Goal: Communication & Community: Answer question/provide support

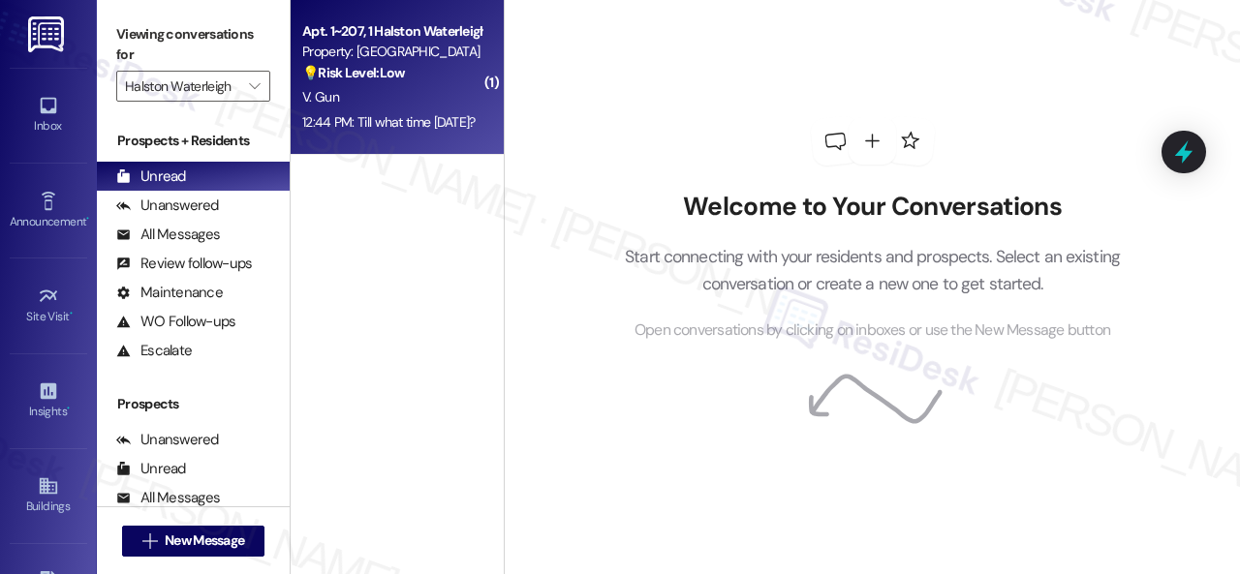
click at [436, 96] on div "V. Gun" at bounding box center [391, 97] width 183 height 24
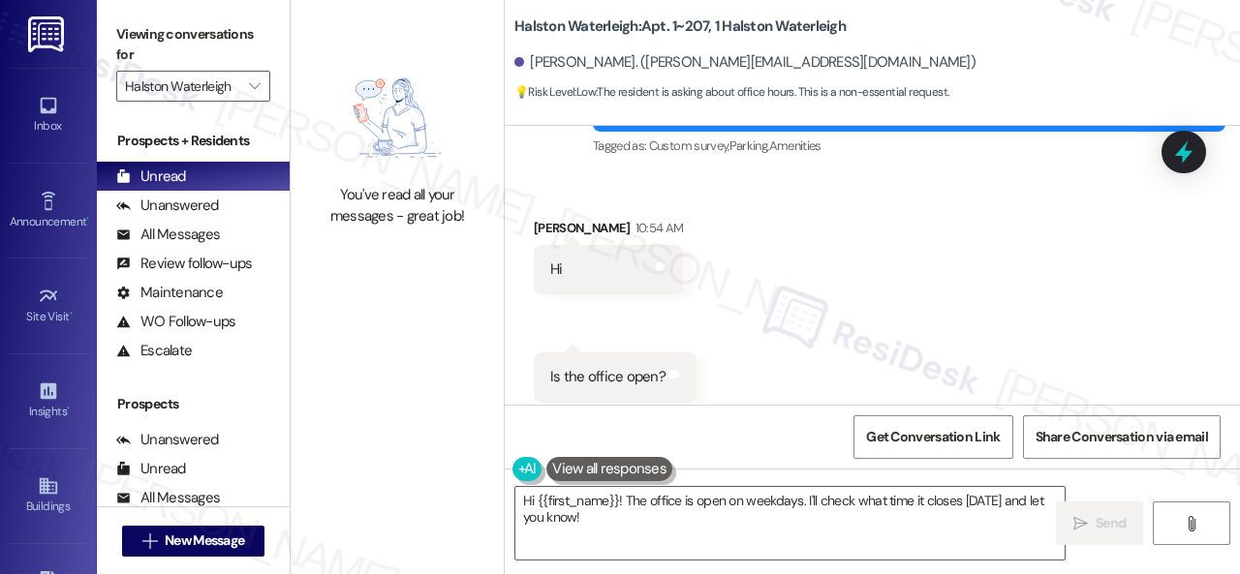
scroll to position [25997, 0]
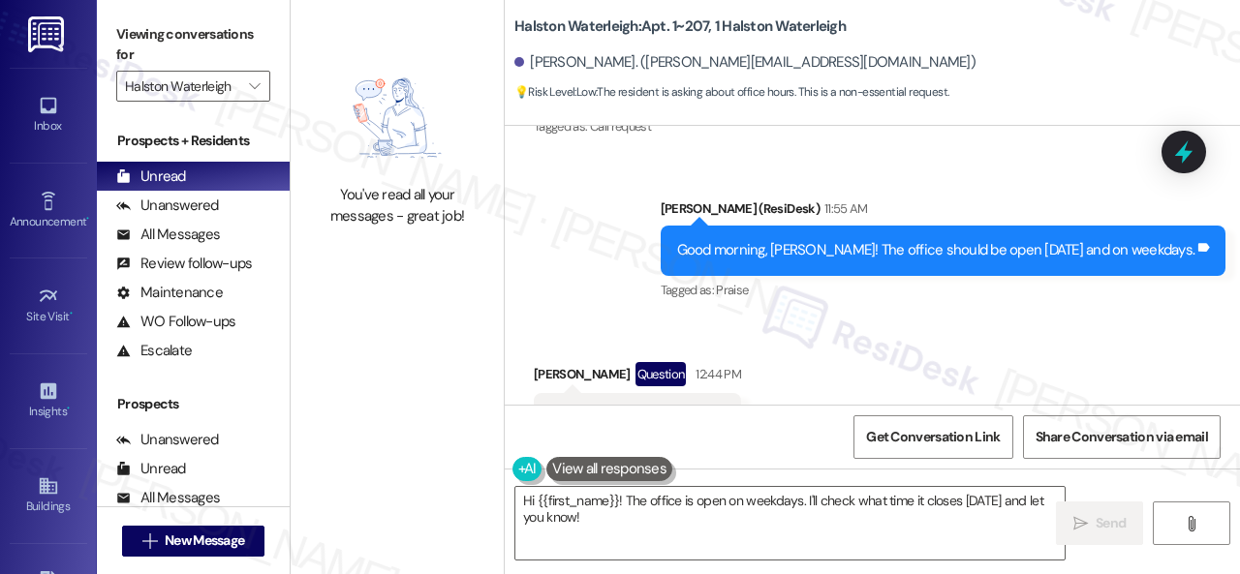
click at [1131, 319] on div "Received via SMS [PERSON_NAME] Question 12:44 PM Till what time [DATE]? Tags an…" at bounding box center [872, 403] width 735 height 168
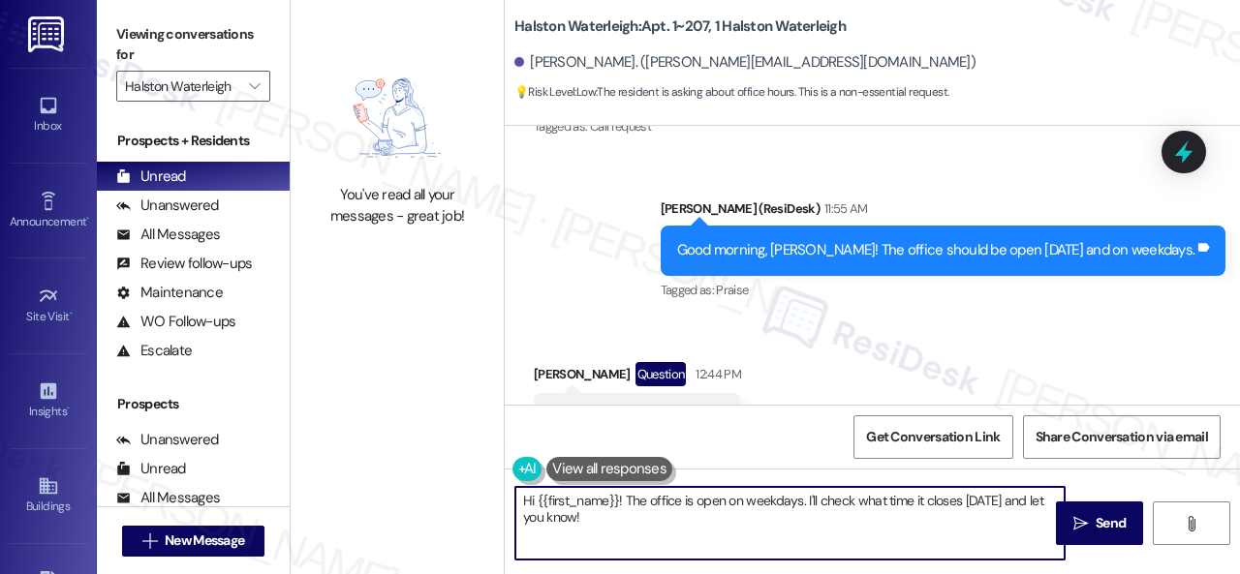
drag, startPoint x: 635, startPoint y: 516, endPoint x: 473, endPoint y: 485, distance: 165.7
click at [473, 485] on div "You've read all your messages - great job! Halston Waterleigh: Apt. 1~207, 1 [P…" at bounding box center [765, 287] width 949 height 574
paste textarea "I'm sorry for the delayed response."
type textarea "I'm sorry for the delayed response. Do you still need further assistance regard…"
click at [1079, 521] on icon "" at bounding box center [1080, 523] width 15 height 15
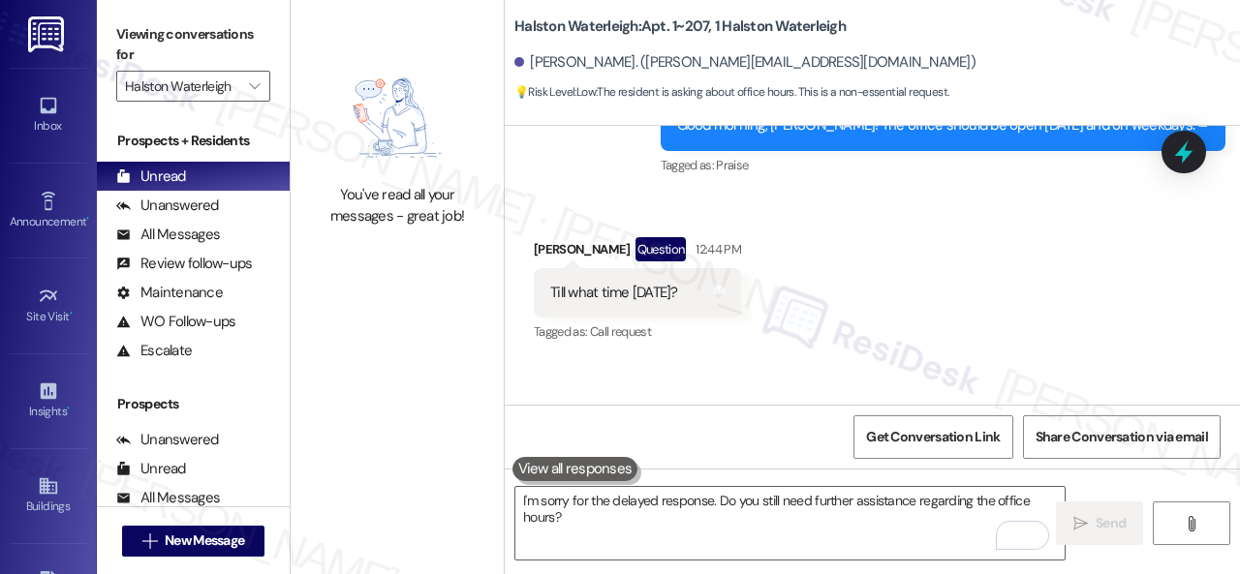
scroll to position [26153, 0]
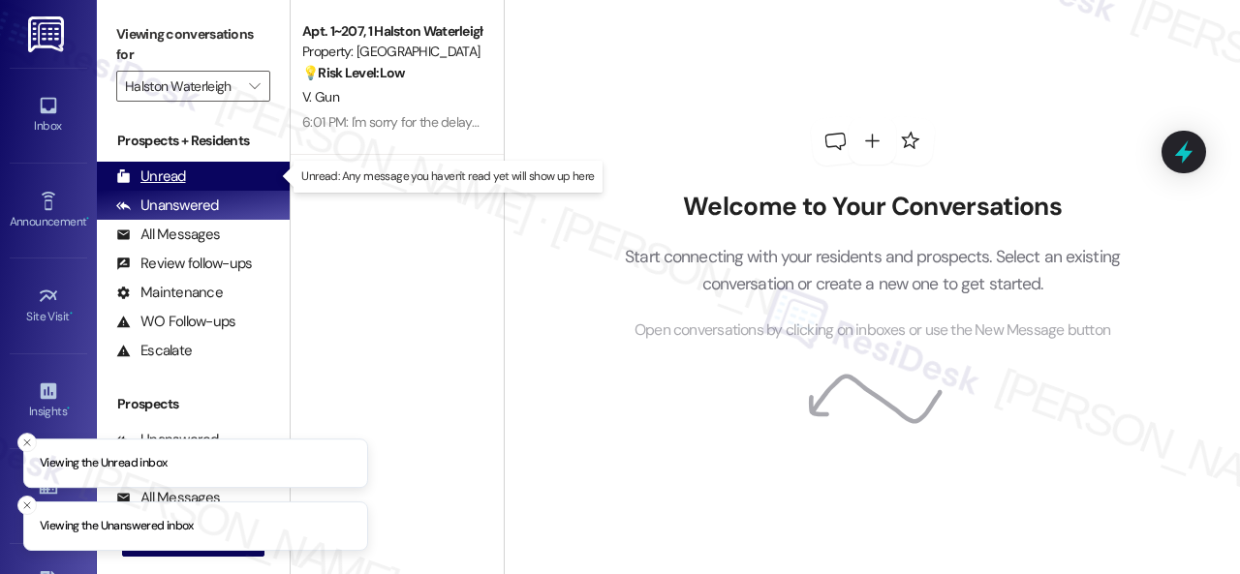
click at [153, 171] on div "Unread" at bounding box center [151, 177] width 70 height 20
